Goal: Transaction & Acquisition: Purchase product/service

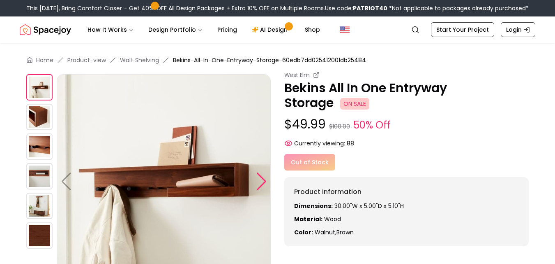
click at [260, 181] on div at bounding box center [261, 181] width 11 height 18
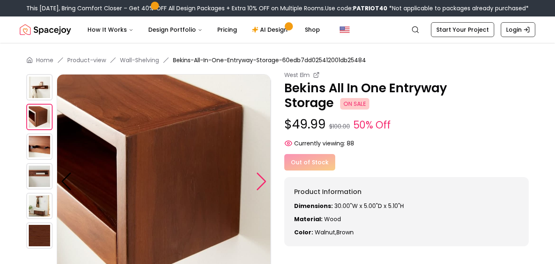
click at [260, 181] on div at bounding box center [261, 181] width 11 height 18
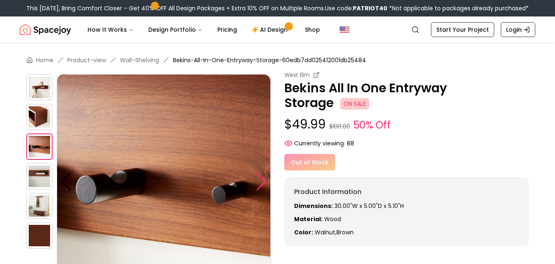
click at [263, 181] on div at bounding box center [261, 181] width 11 height 18
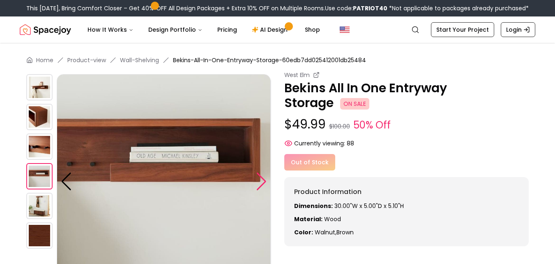
click at [263, 181] on div at bounding box center [261, 181] width 11 height 18
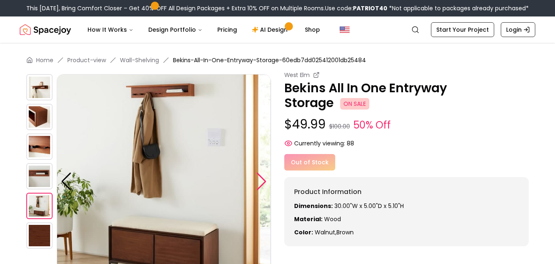
click at [263, 181] on div at bounding box center [261, 181] width 11 height 18
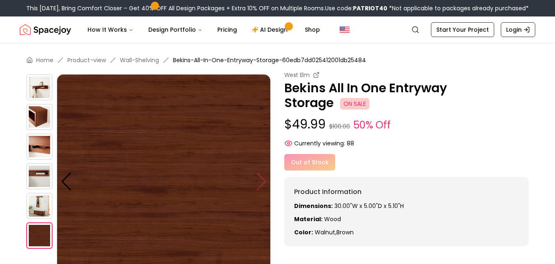
click at [263, 181] on img at bounding box center [164, 181] width 214 height 214
click at [42, 84] on img at bounding box center [39, 87] width 26 height 26
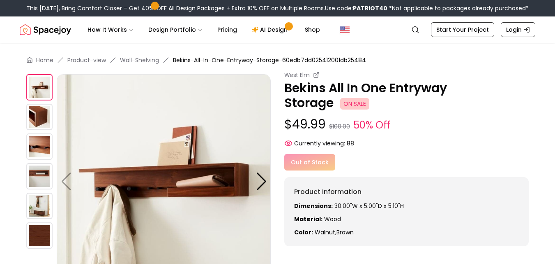
click at [42, 116] on img at bounding box center [39, 117] width 26 height 26
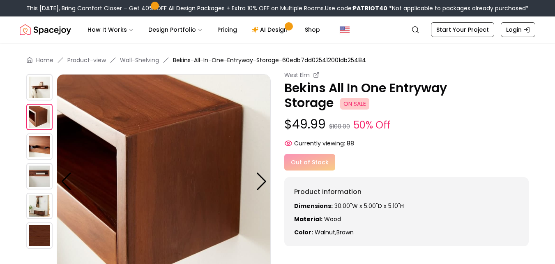
click at [45, 83] on img at bounding box center [39, 87] width 26 height 26
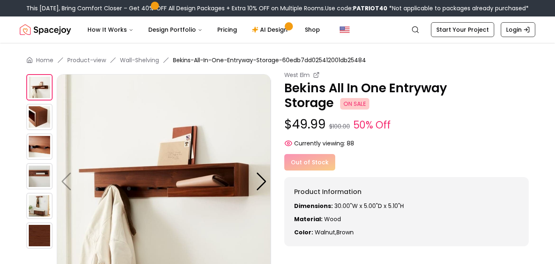
click at [39, 154] on img at bounding box center [39, 146] width 26 height 26
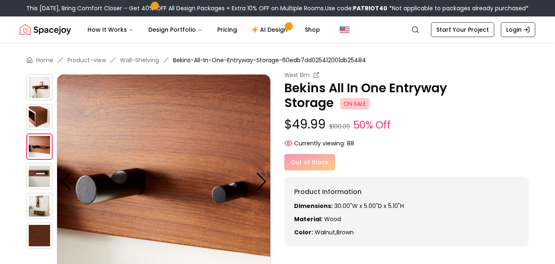
click at [39, 194] on img at bounding box center [39, 205] width 26 height 26
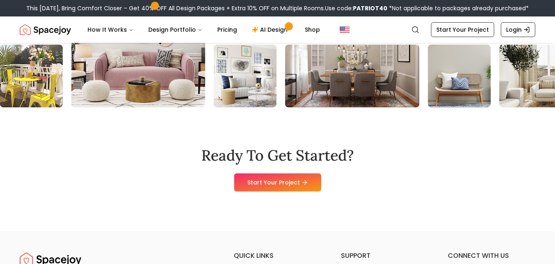
scroll to position [1151, 0]
